Goal: Transaction & Acquisition: Obtain resource

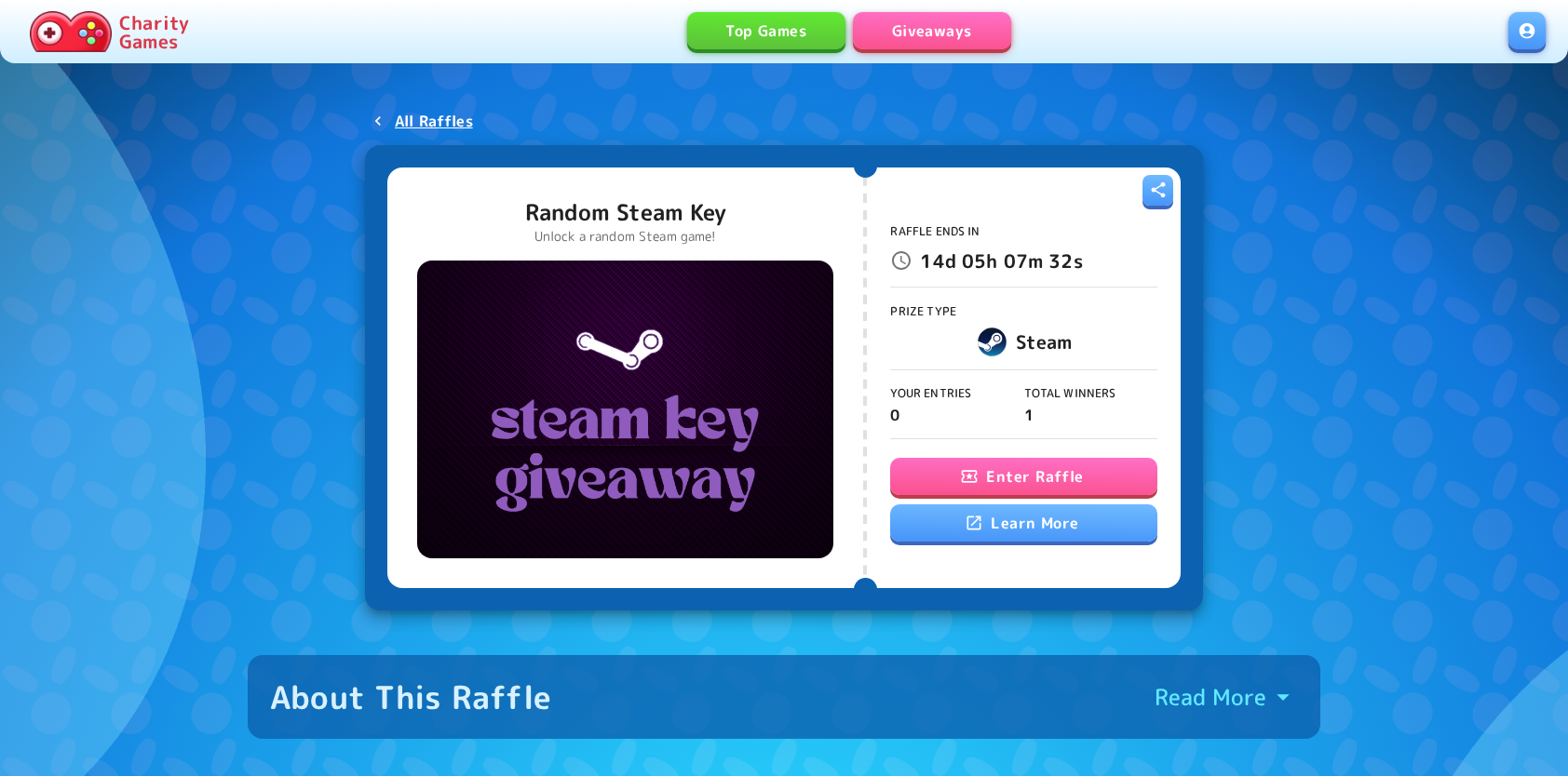
click at [1032, 481] on button "Enter Raffle" at bounding box center [1023, 477] width 266 height 38
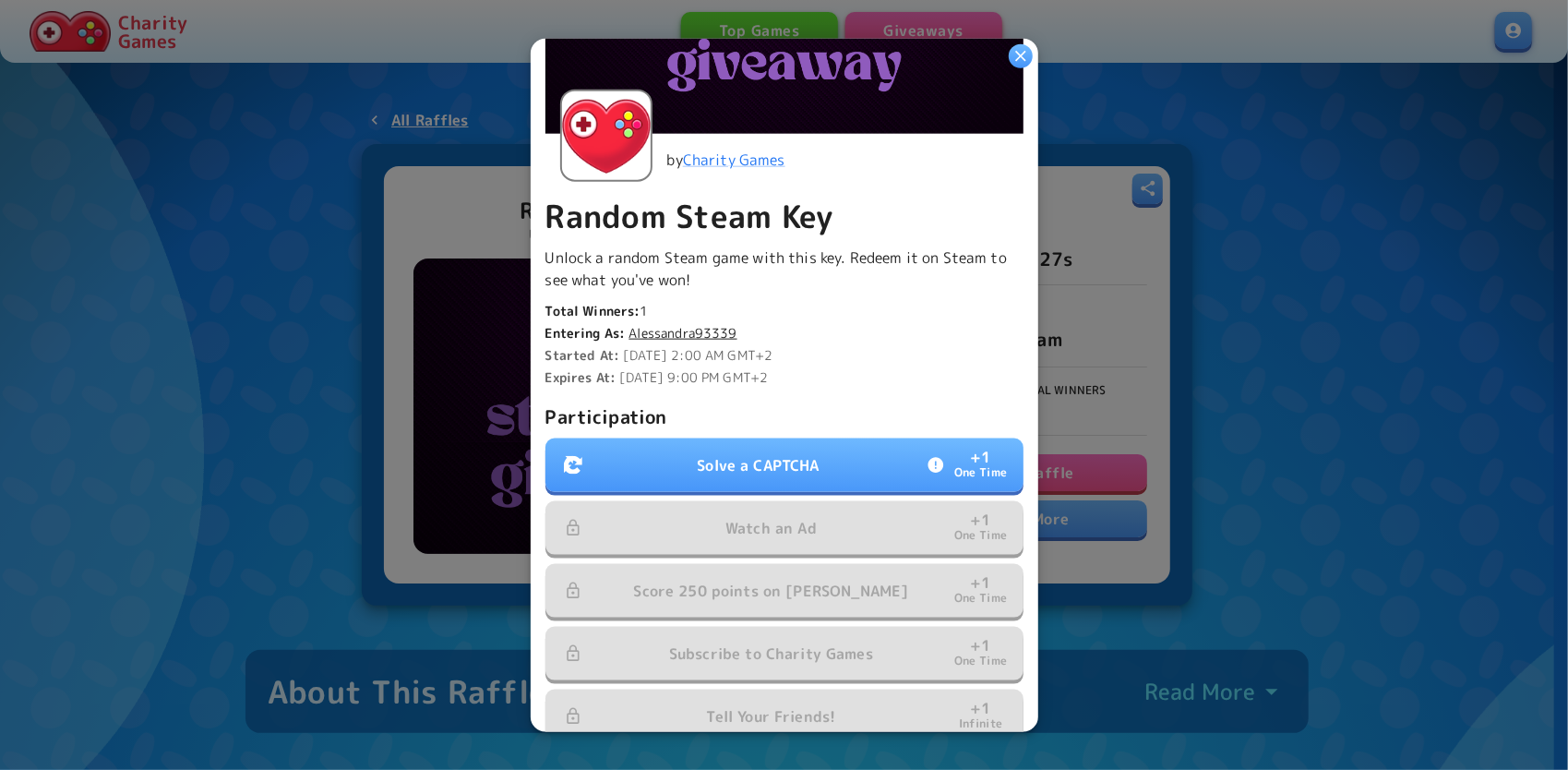
scroll to position [277, 0]
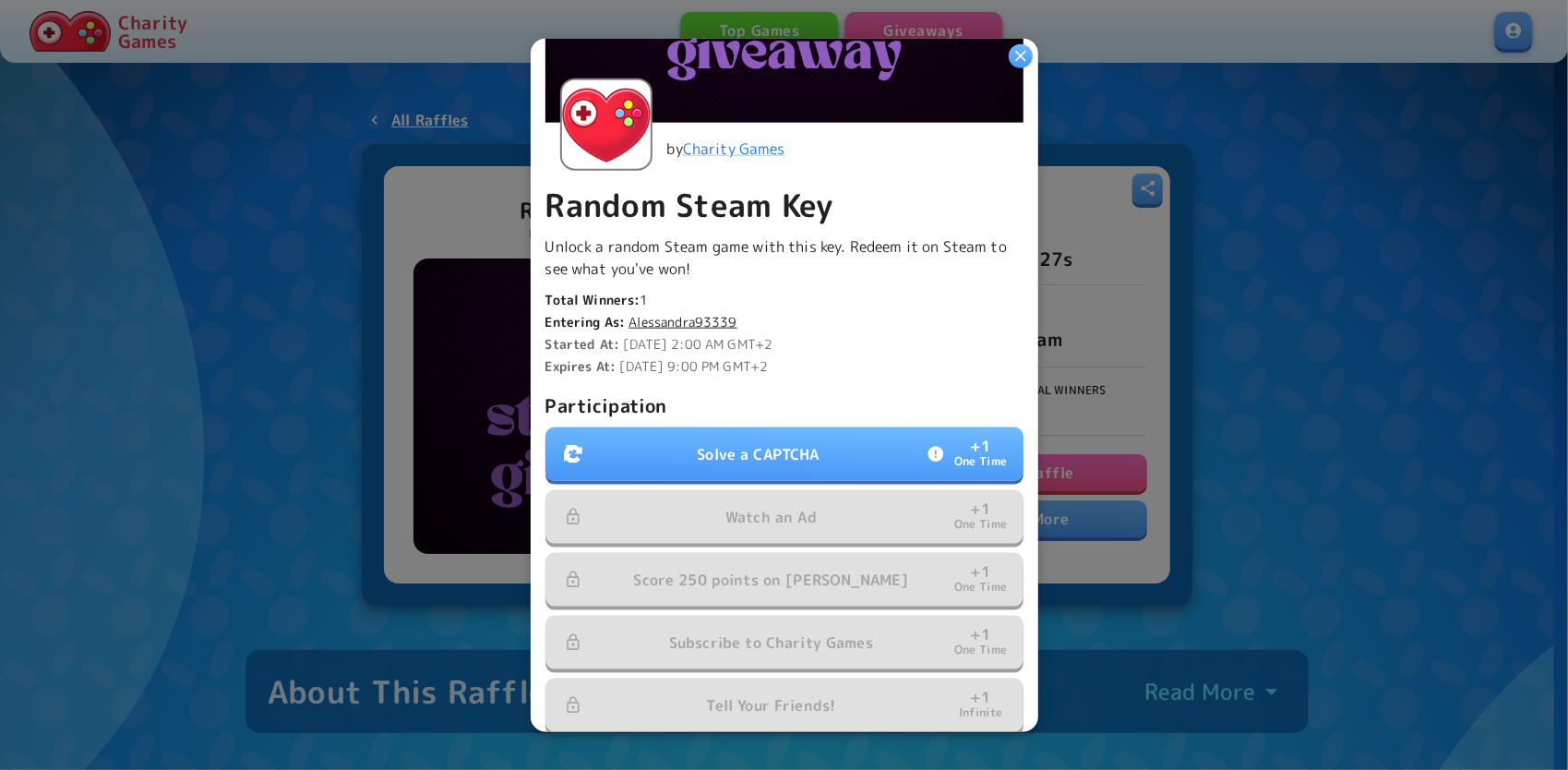
click at [780, 466] on button "Solve a CAPTCHA + 1 One Time" at bounding box center [784, 454] width 479 height 53
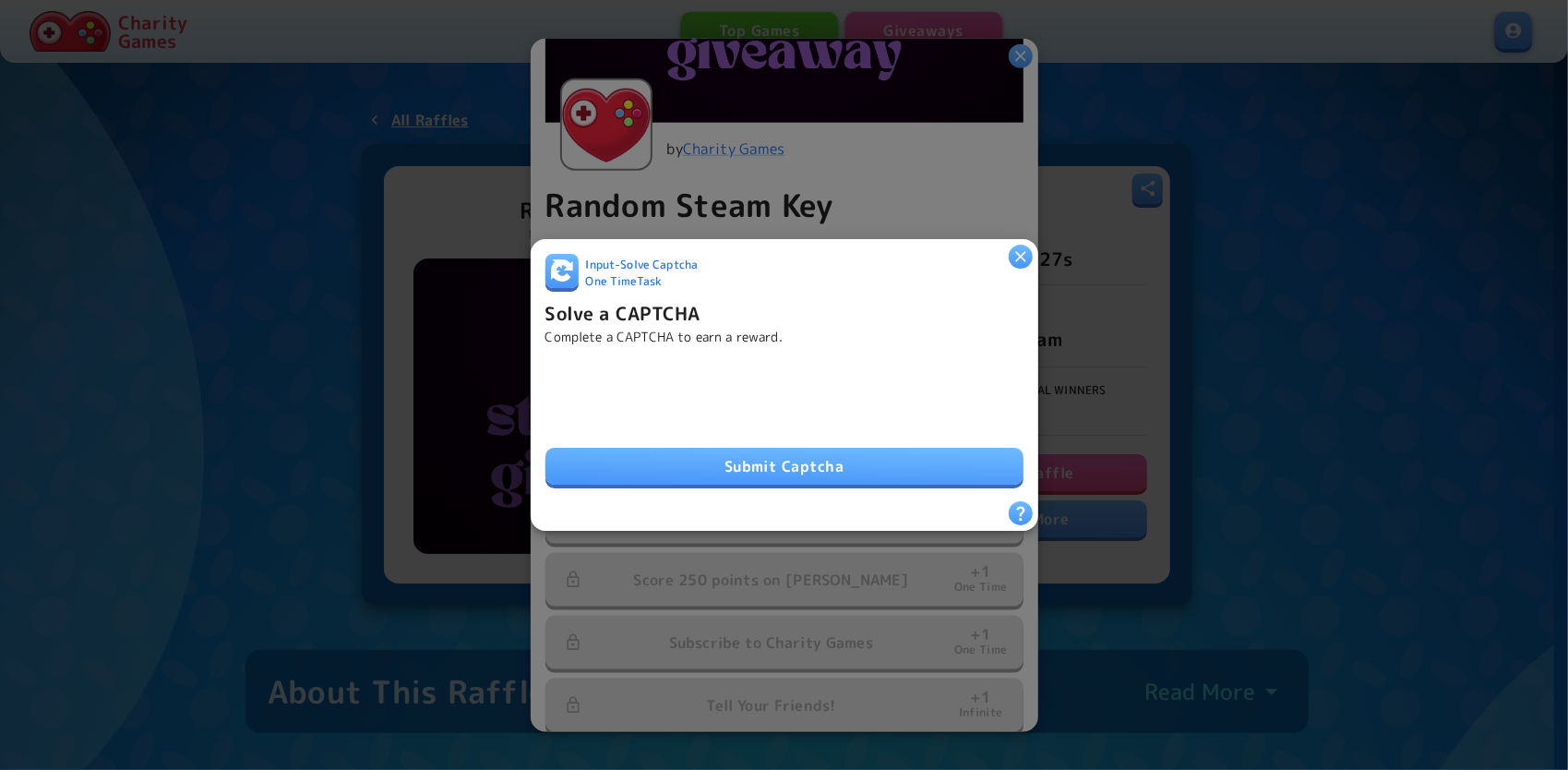
click at [759, 466] on button "Submit Captcha" at bounding box center [784, 467] width 479 height 37
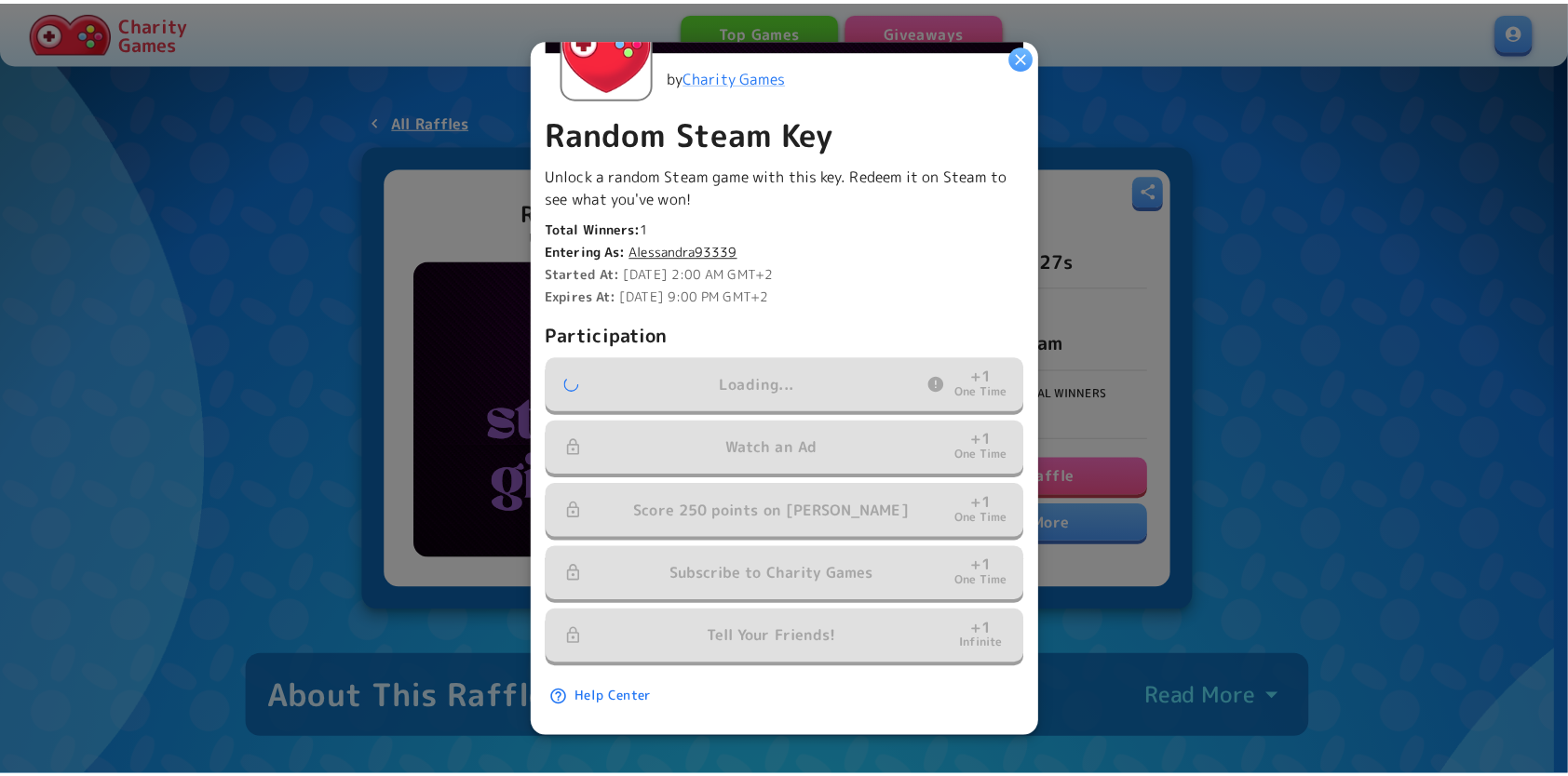
scroll to position [359, 0]
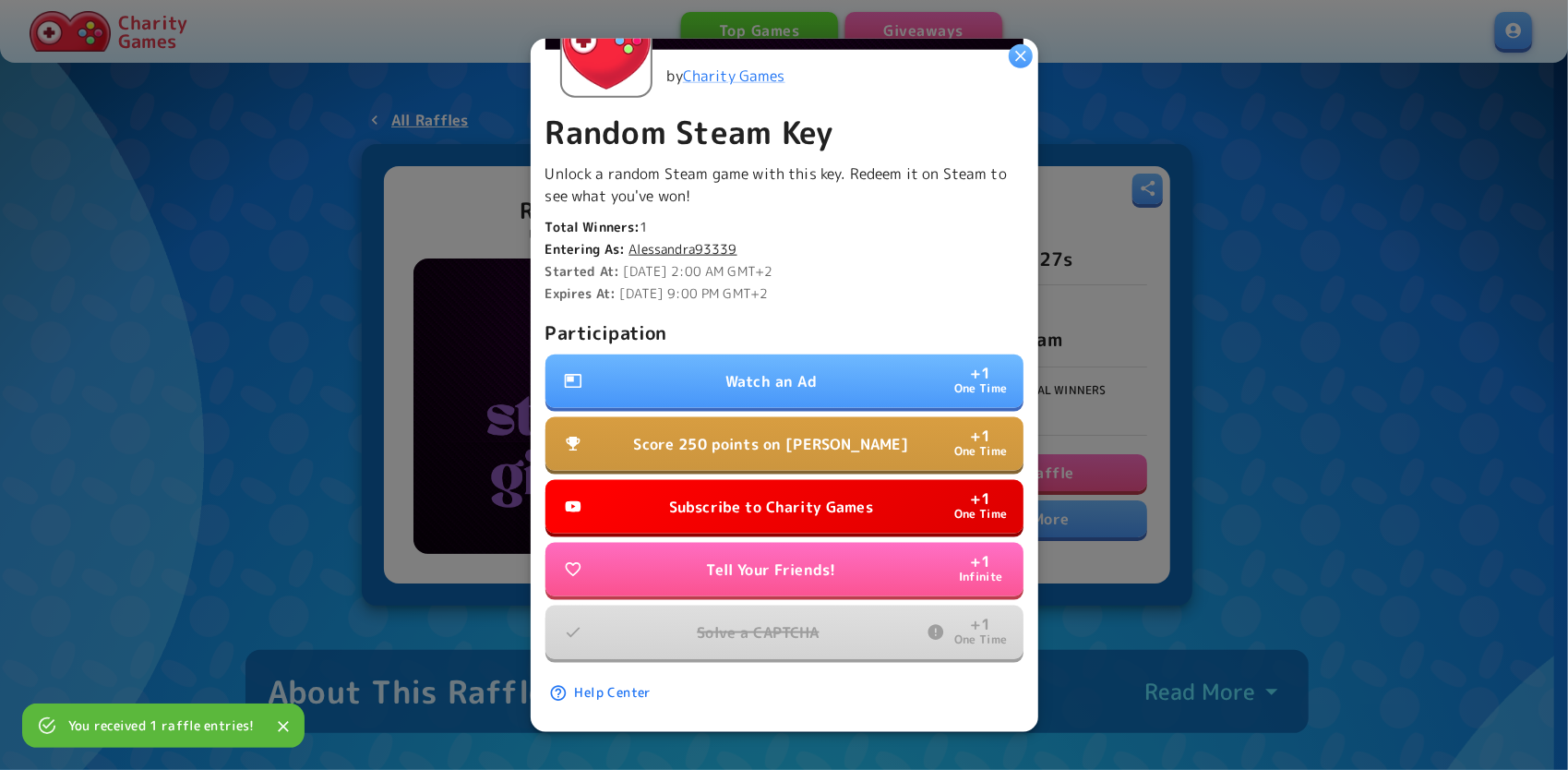
click at [793, 481] on button "Subscribe to Charity Games + 1 One Time" at bounding box center [784, 507] width 479 height 53
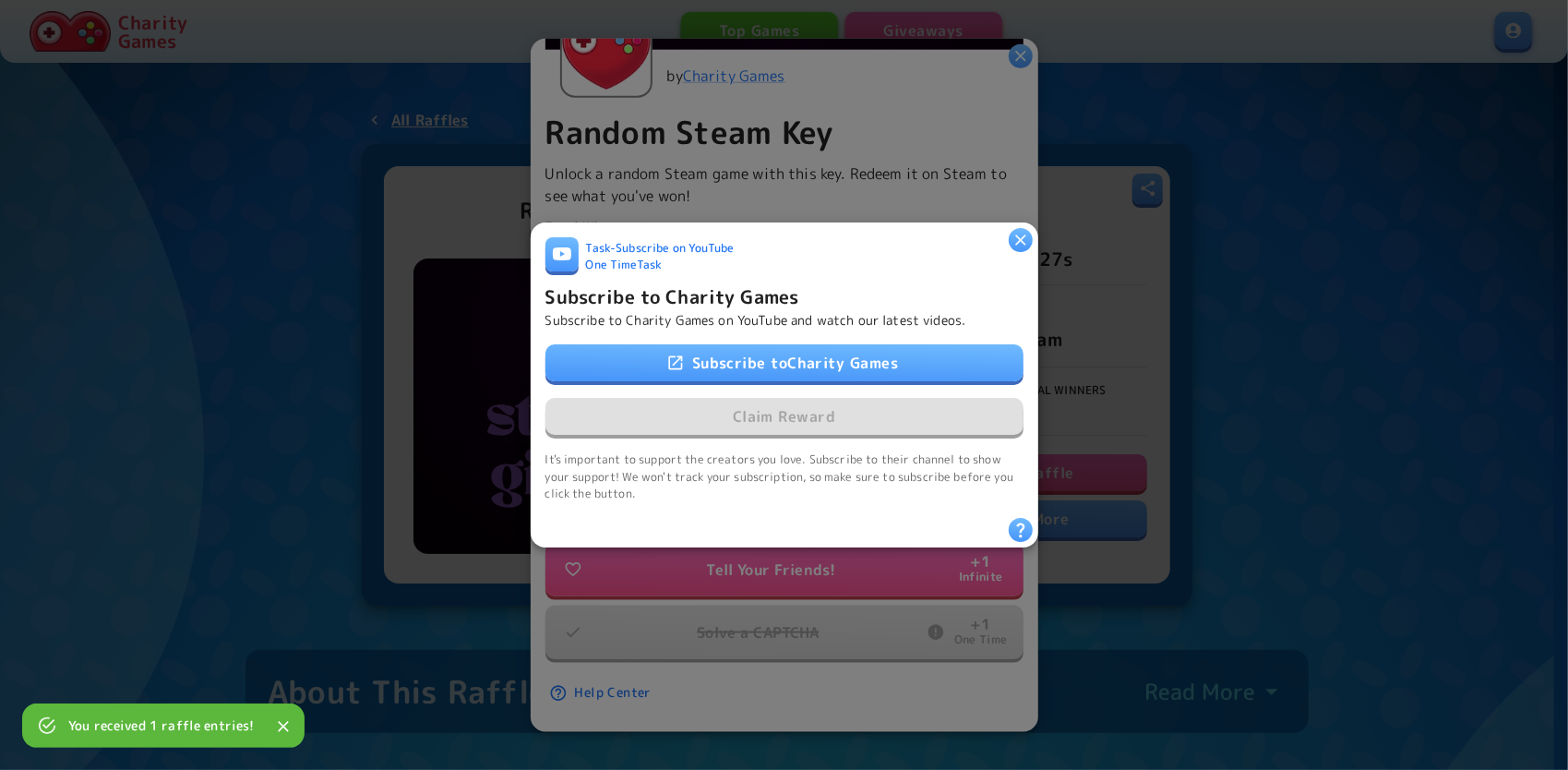
click at [730, 358] on link "Subscribe to Charity Games" at bounding box center [784, 363] width 479 height 37
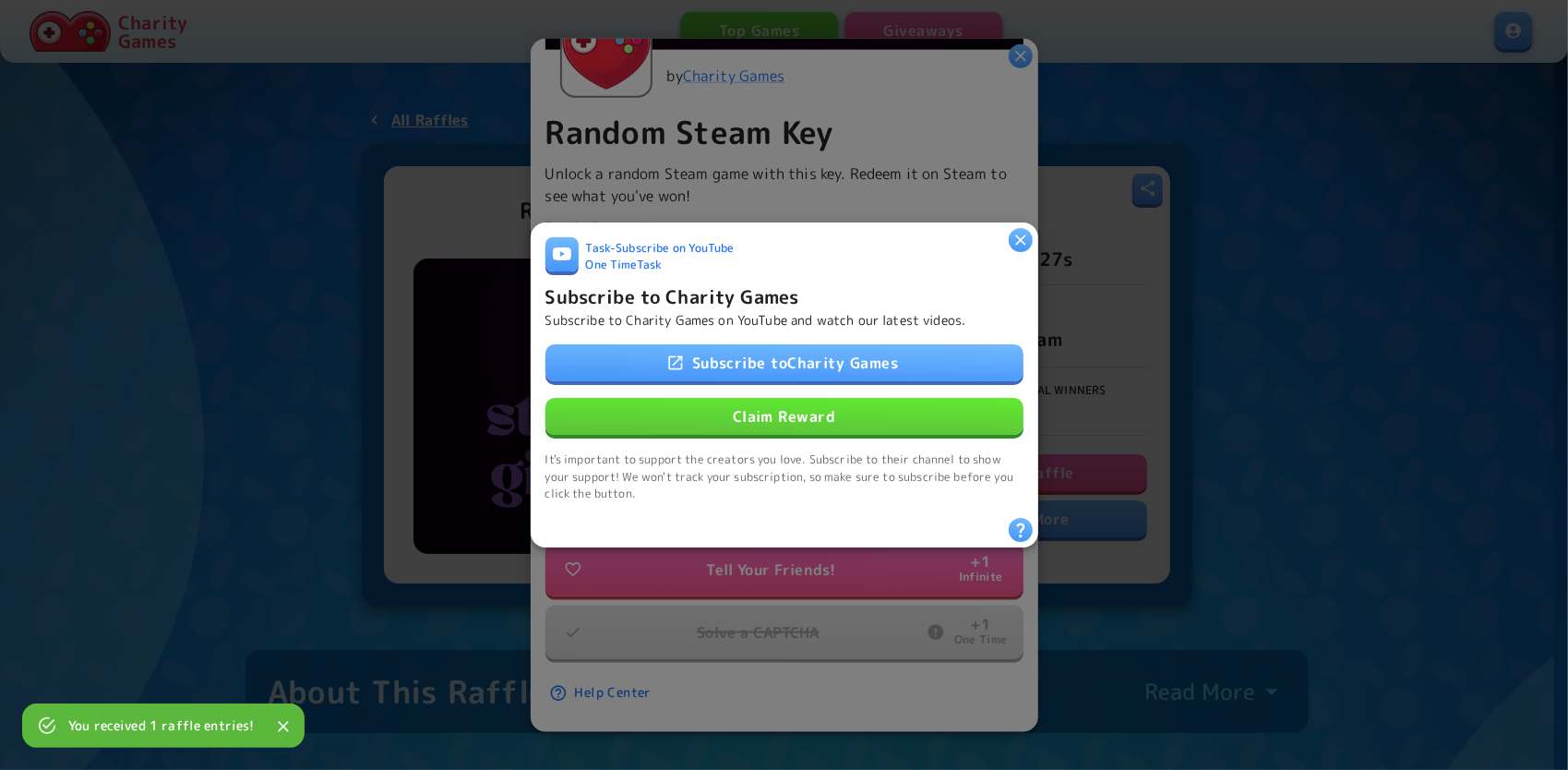
click at [715, 407] on button "Claim Reward" at bounding box center [784, 416] width 479 height 37
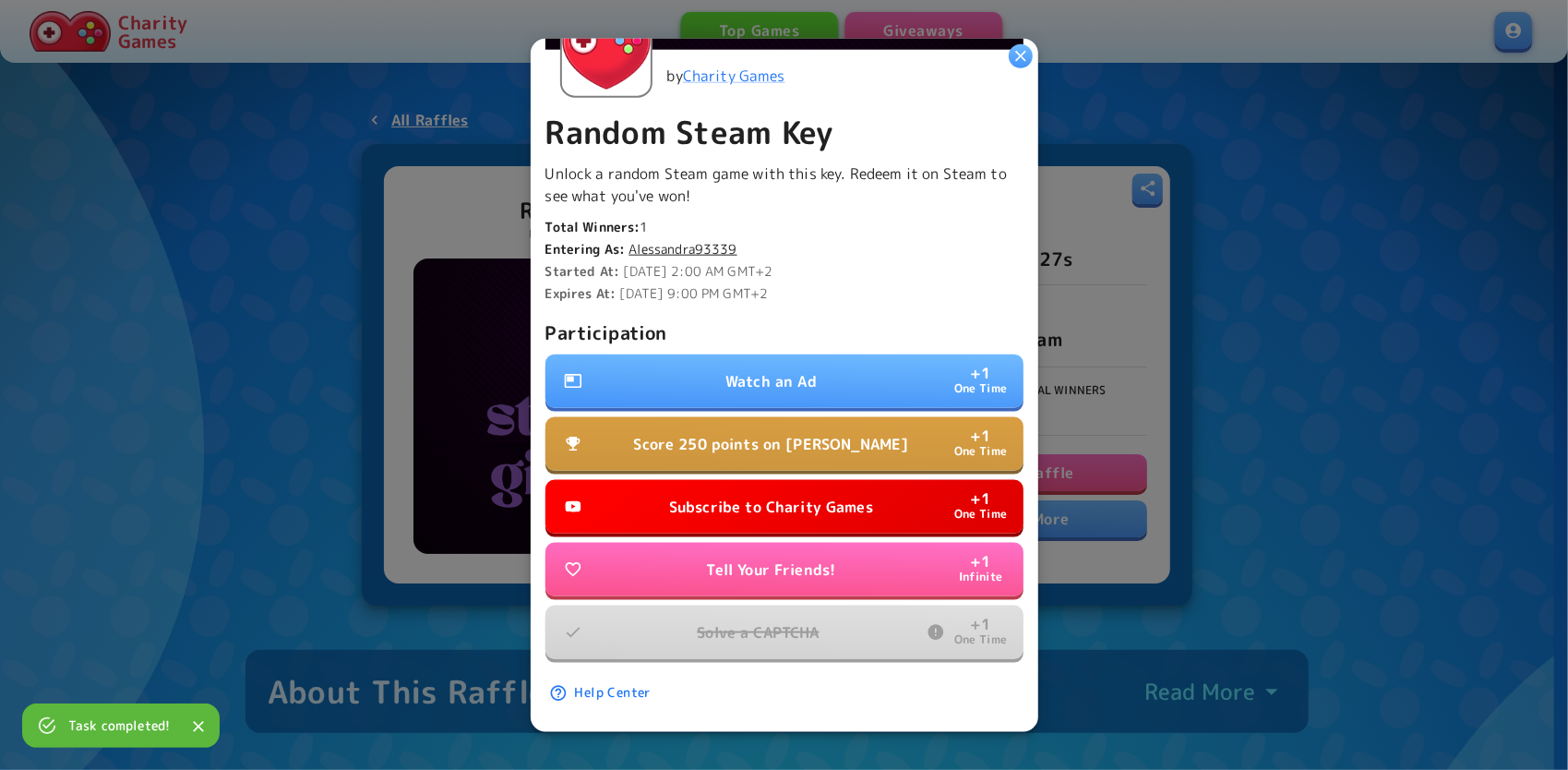
click at [781, 371] on p "Watch an Ad" at bounding box center [771, 382] width 91 height 22
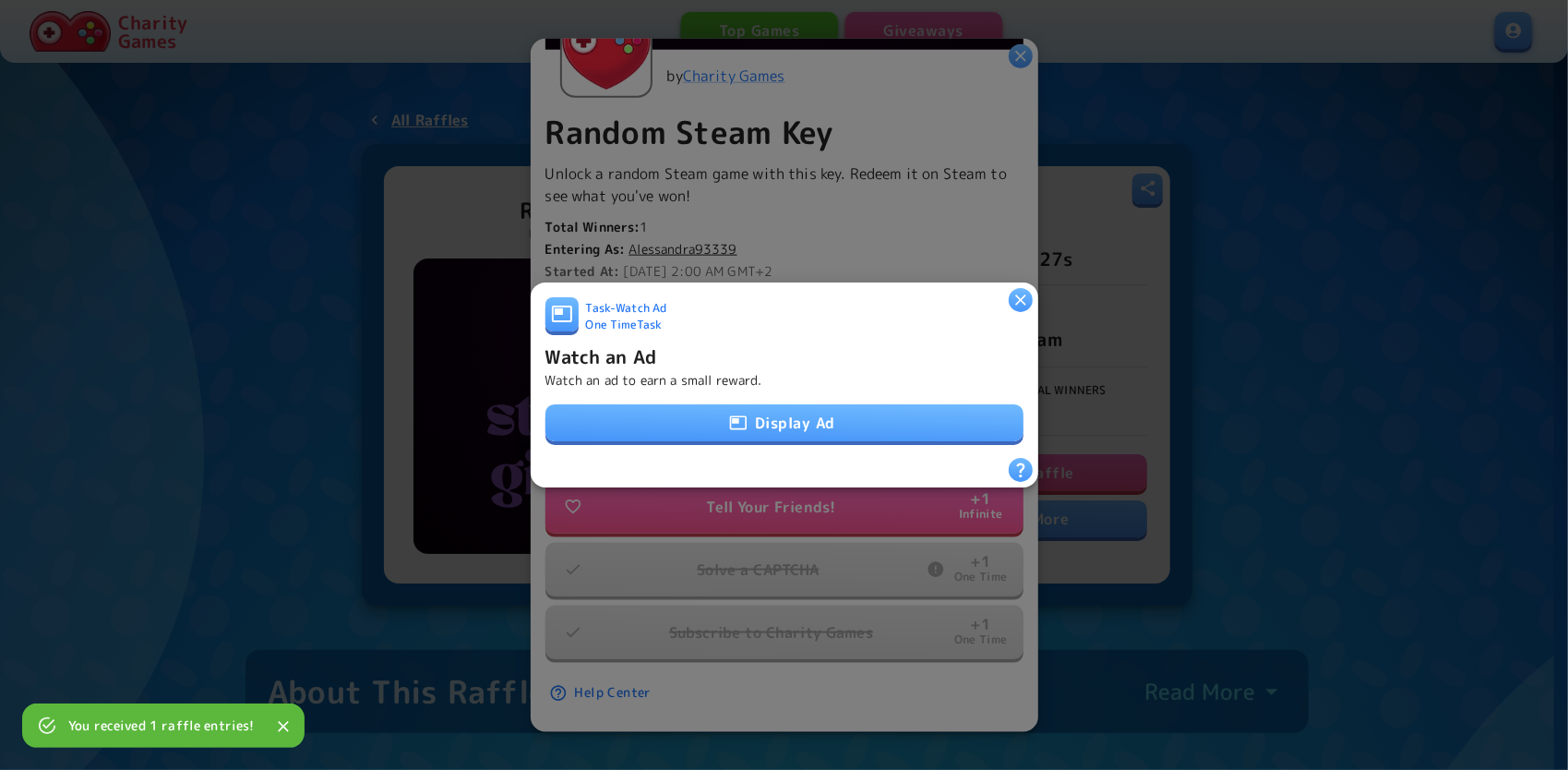
click at [658, 421] on button "Display Ad" at bounding box center [784, 423] width 479 height 37
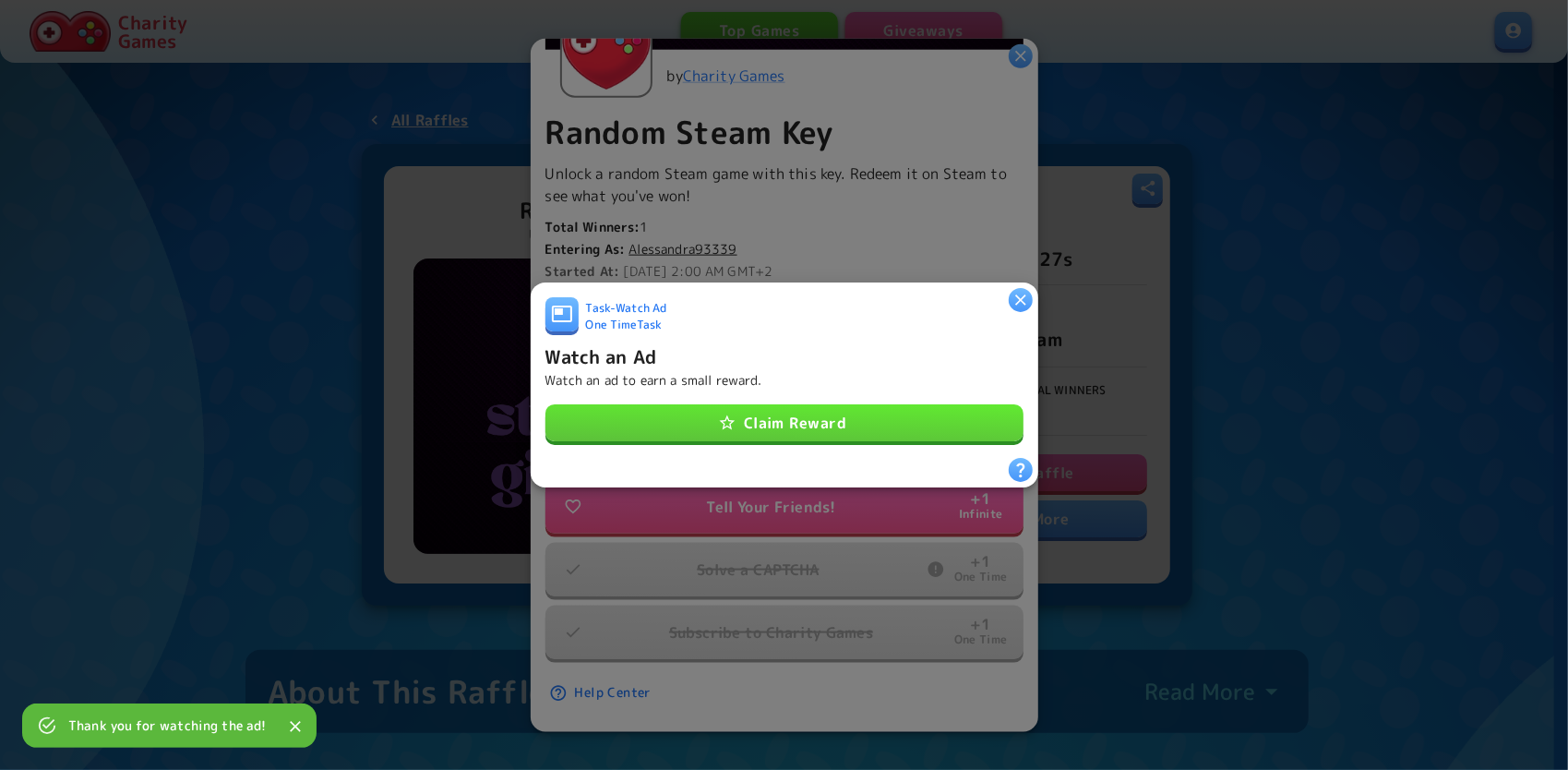
click at [911, 408] on button "Claim Reward" at bounding box center [784, 423] width 479 height 37
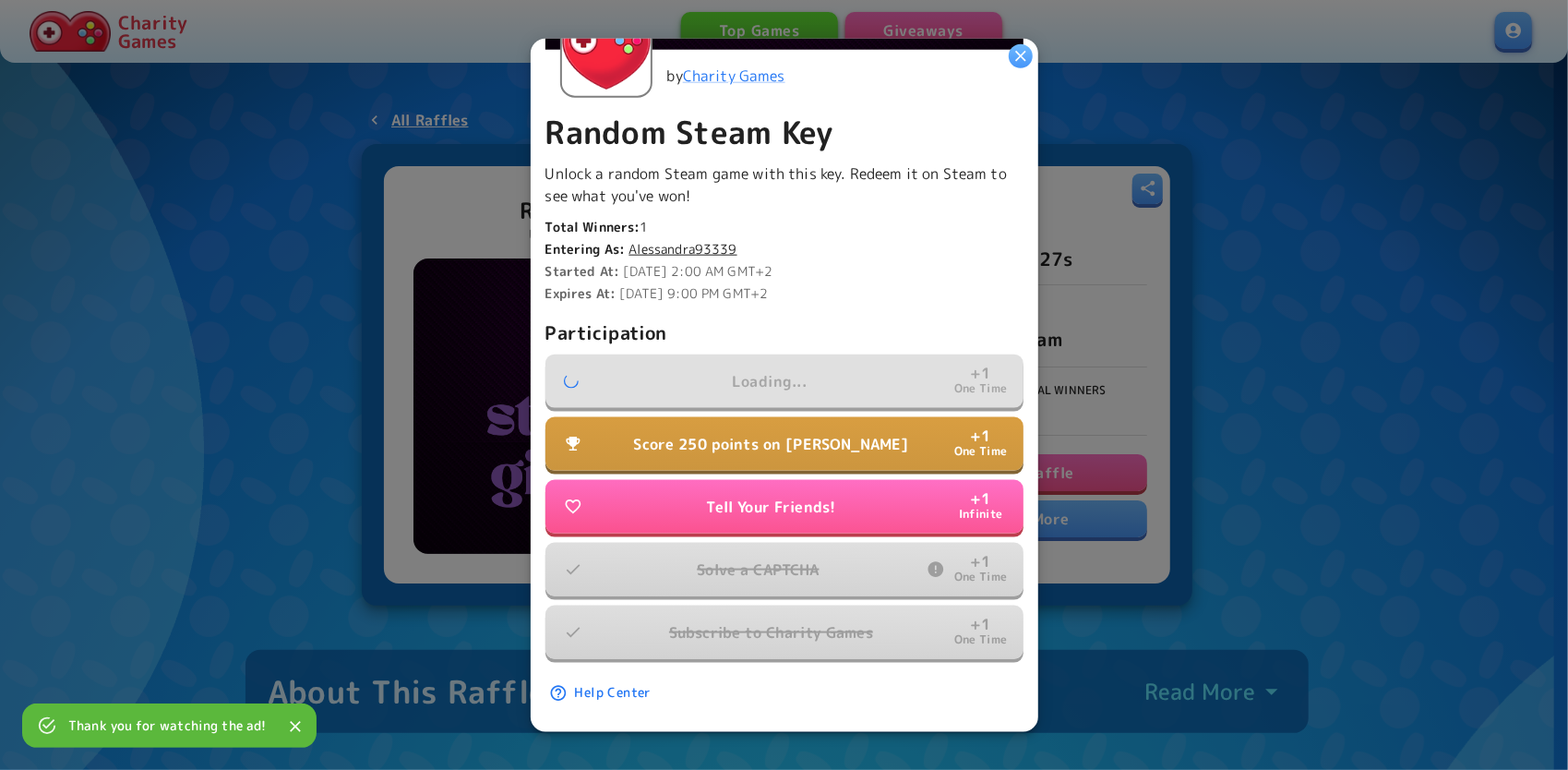
click at [883, 417] on button "Score 250 points on [PERSON_NAME] + 1 One Time" at bounding box center [784, 443] width 479 height 53
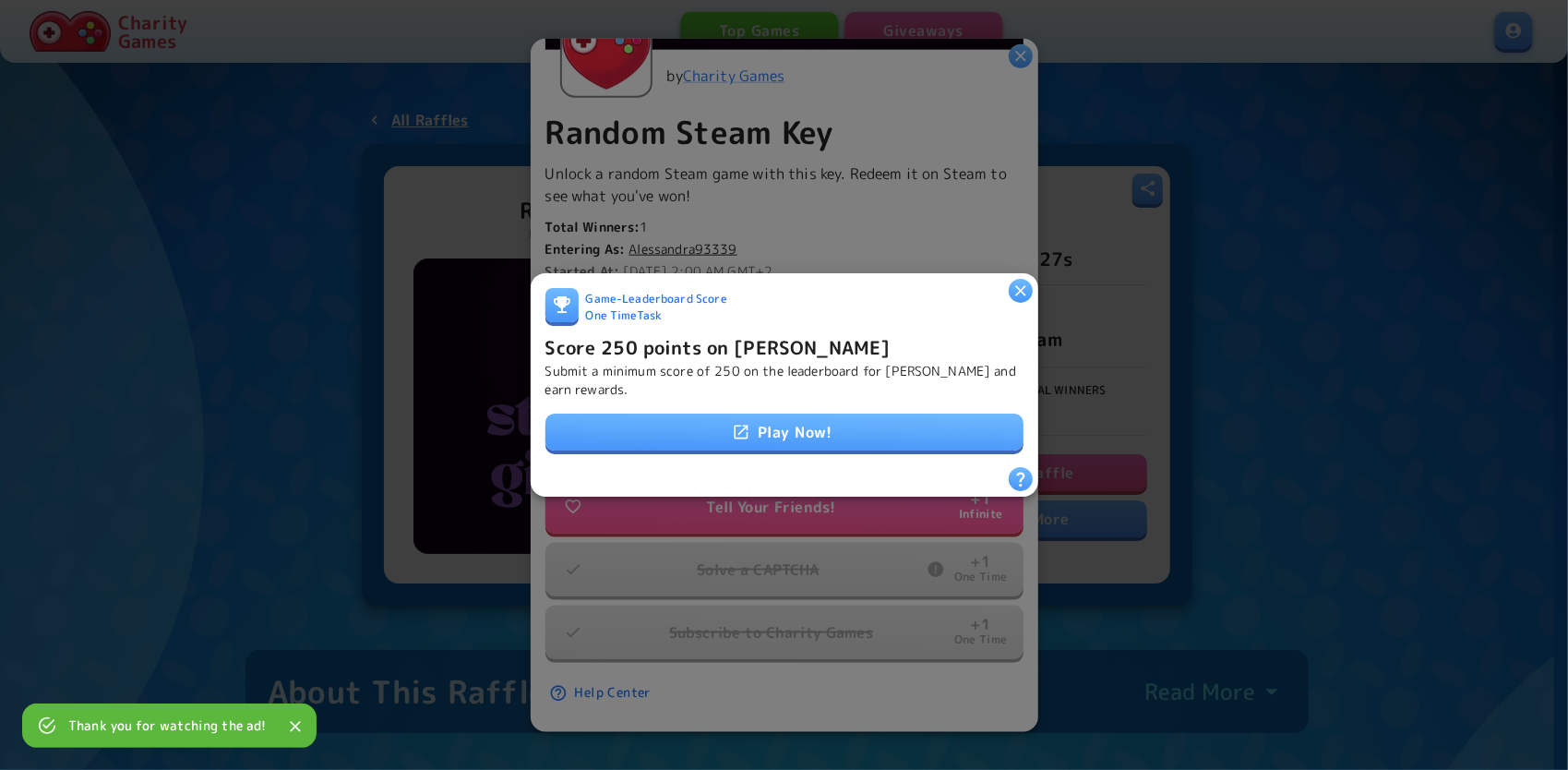
click at [862, 415] on link "Play Now!" at bounding box center [784, 432] width 479 height 37
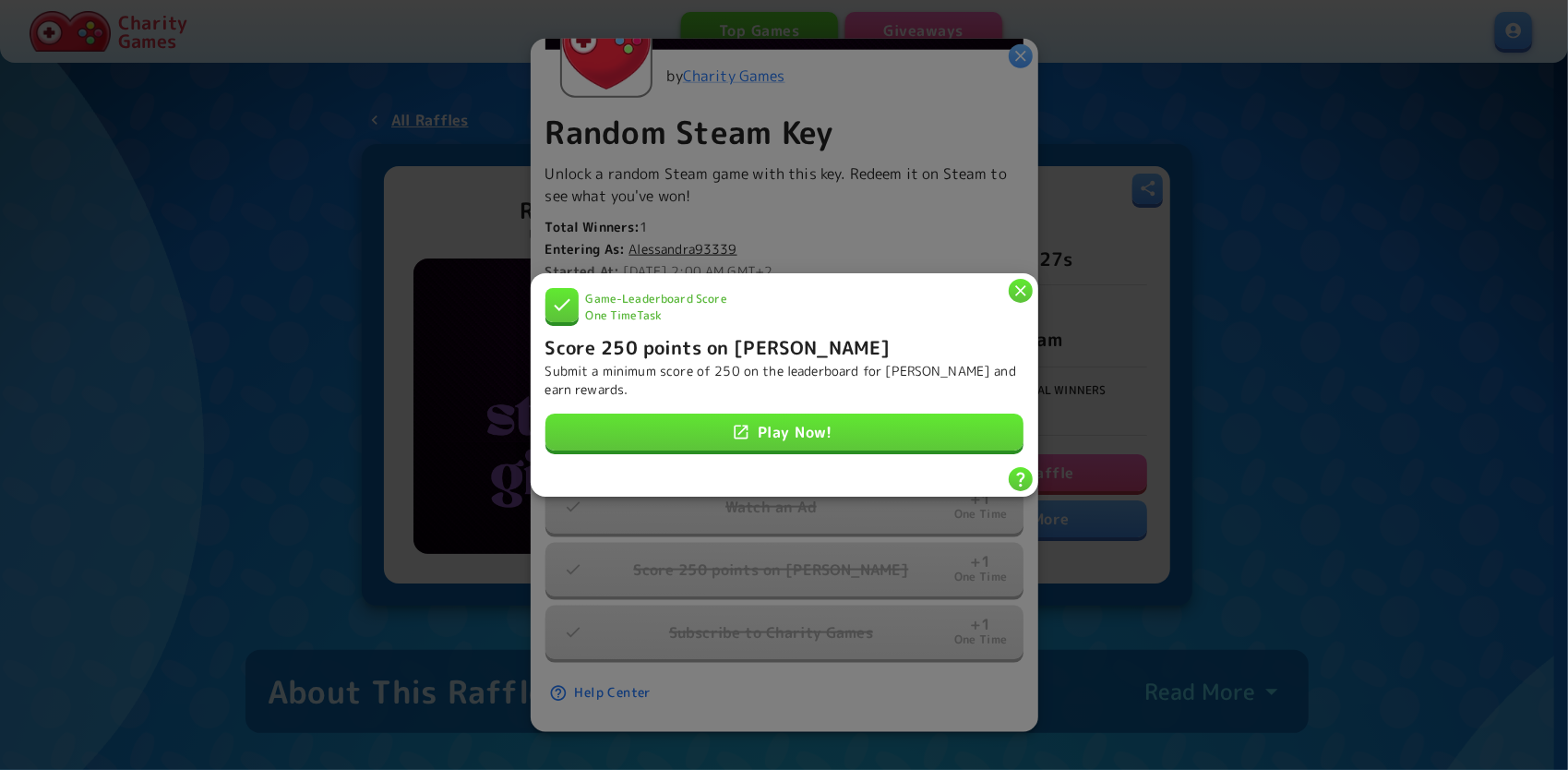
click at [1020, 286] on icon "button" at bounding box center [1020, 291] width 11 height 11
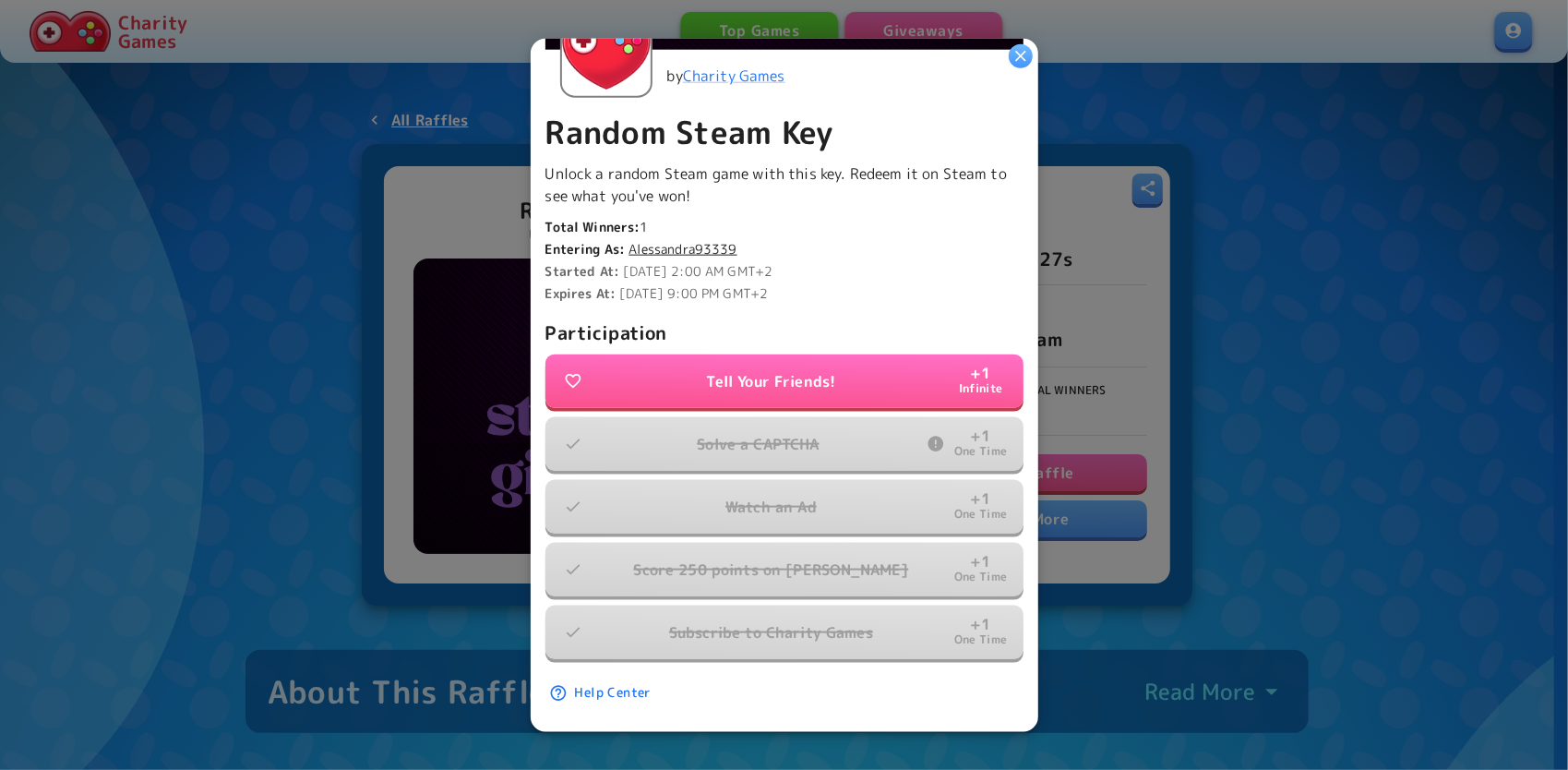
click at [1014, 63] on icon "button" at bounding box center [1020, 56] width 19 height 19
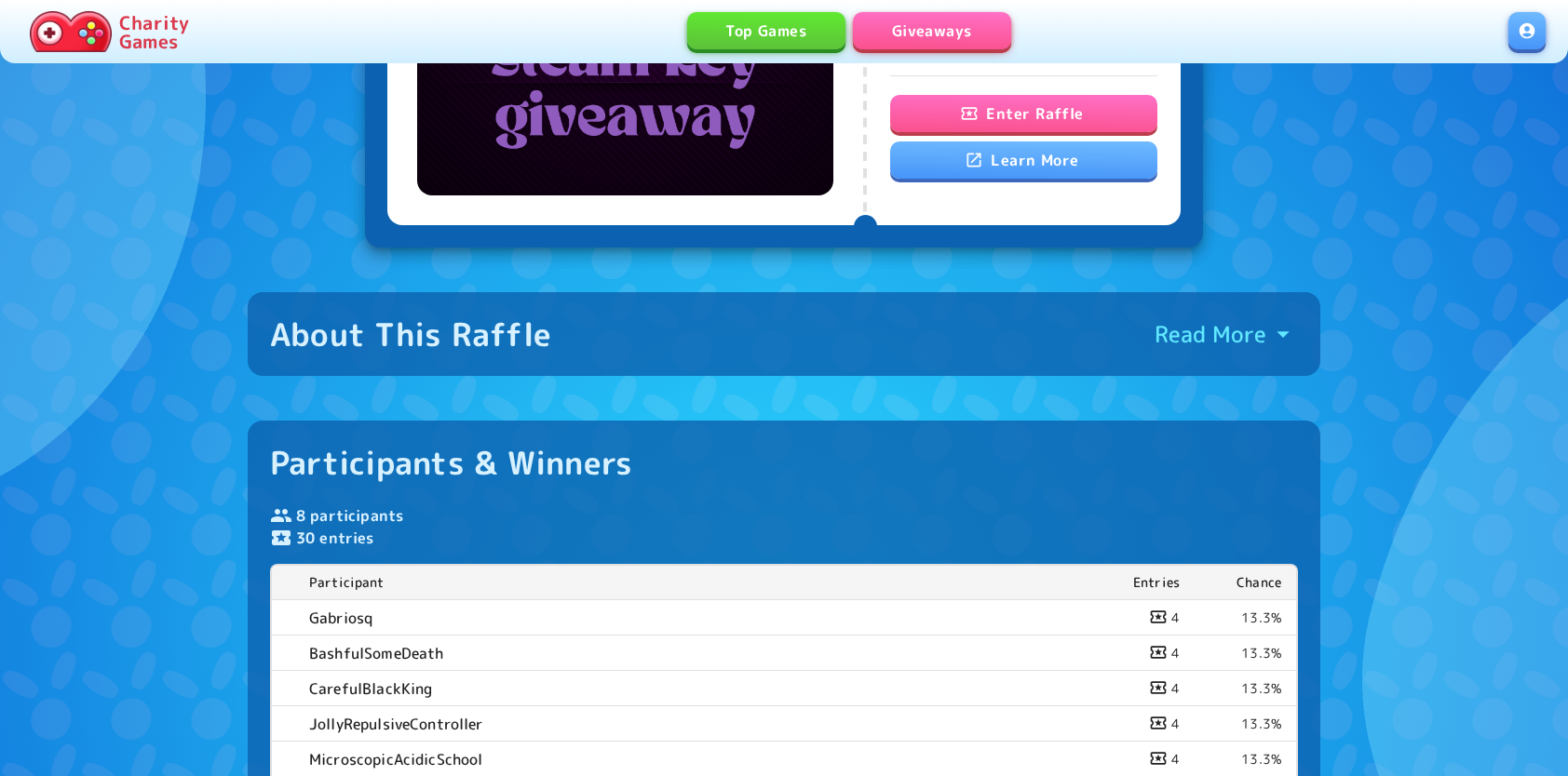
scroll to position [279, 0]
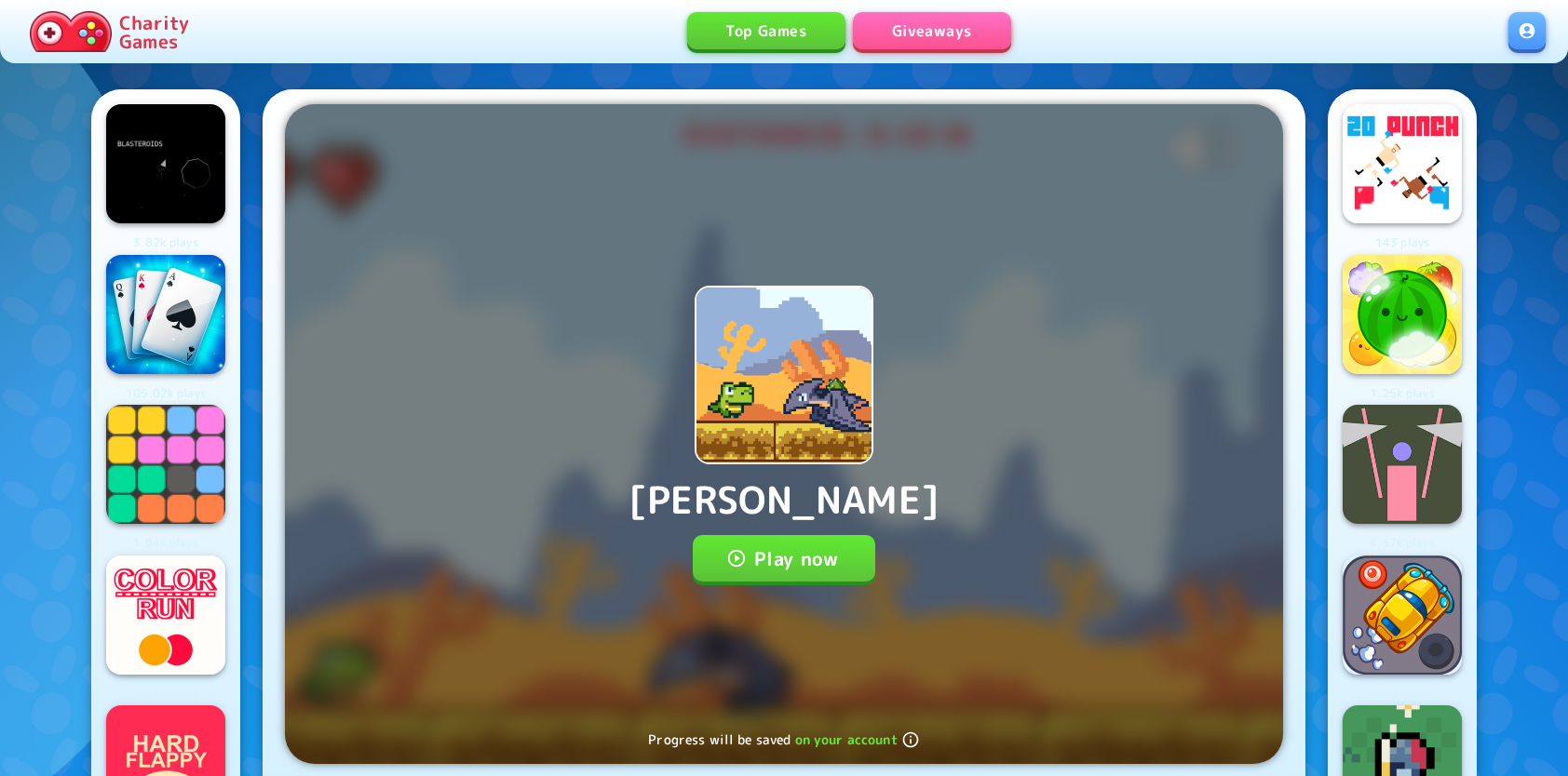
click at [823, 564] on button "Play now" at bounding box center [784, 558] width 184 height 46
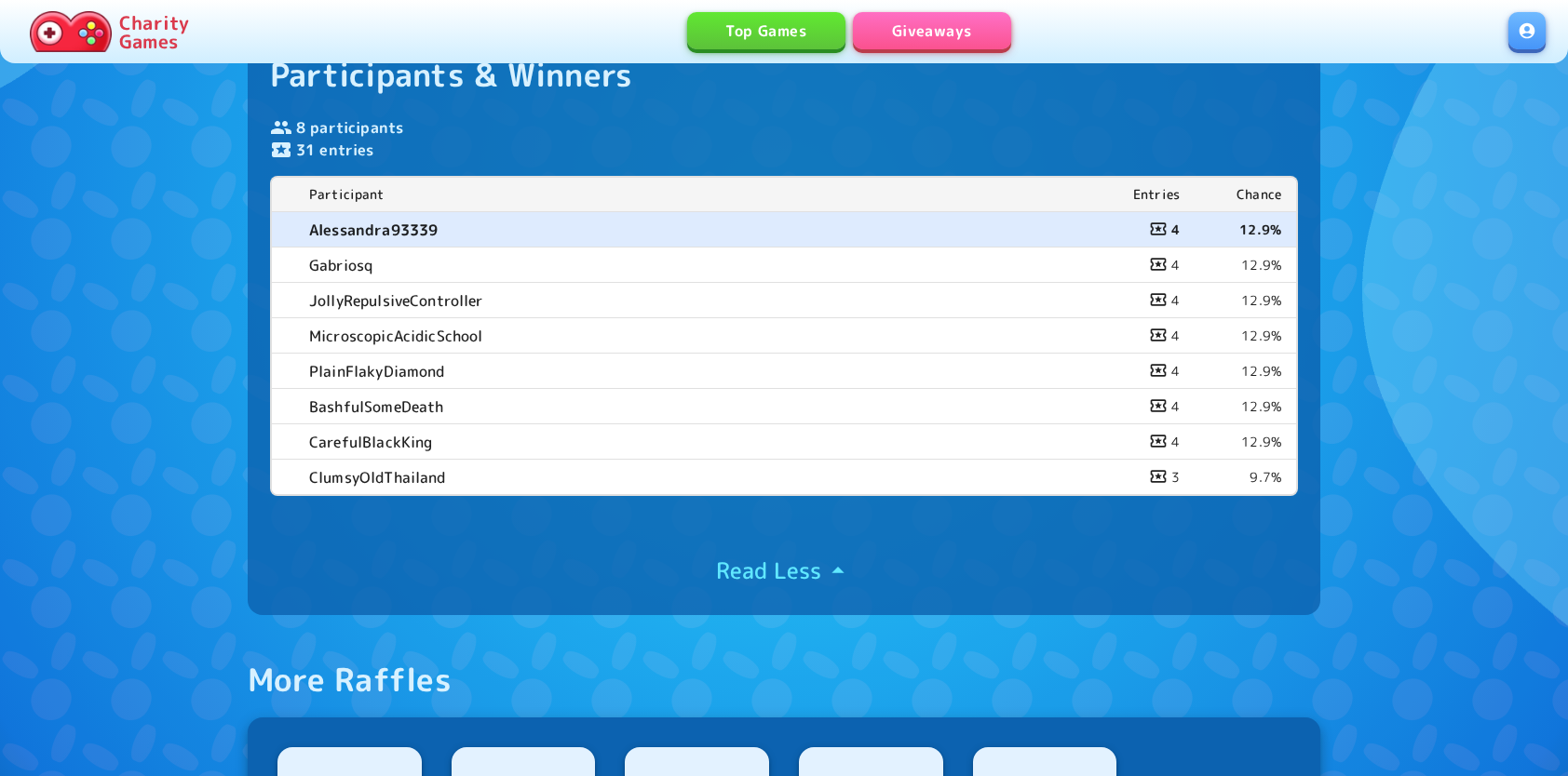
scroll to position [745, 0]
